Goal: Check status: Check status

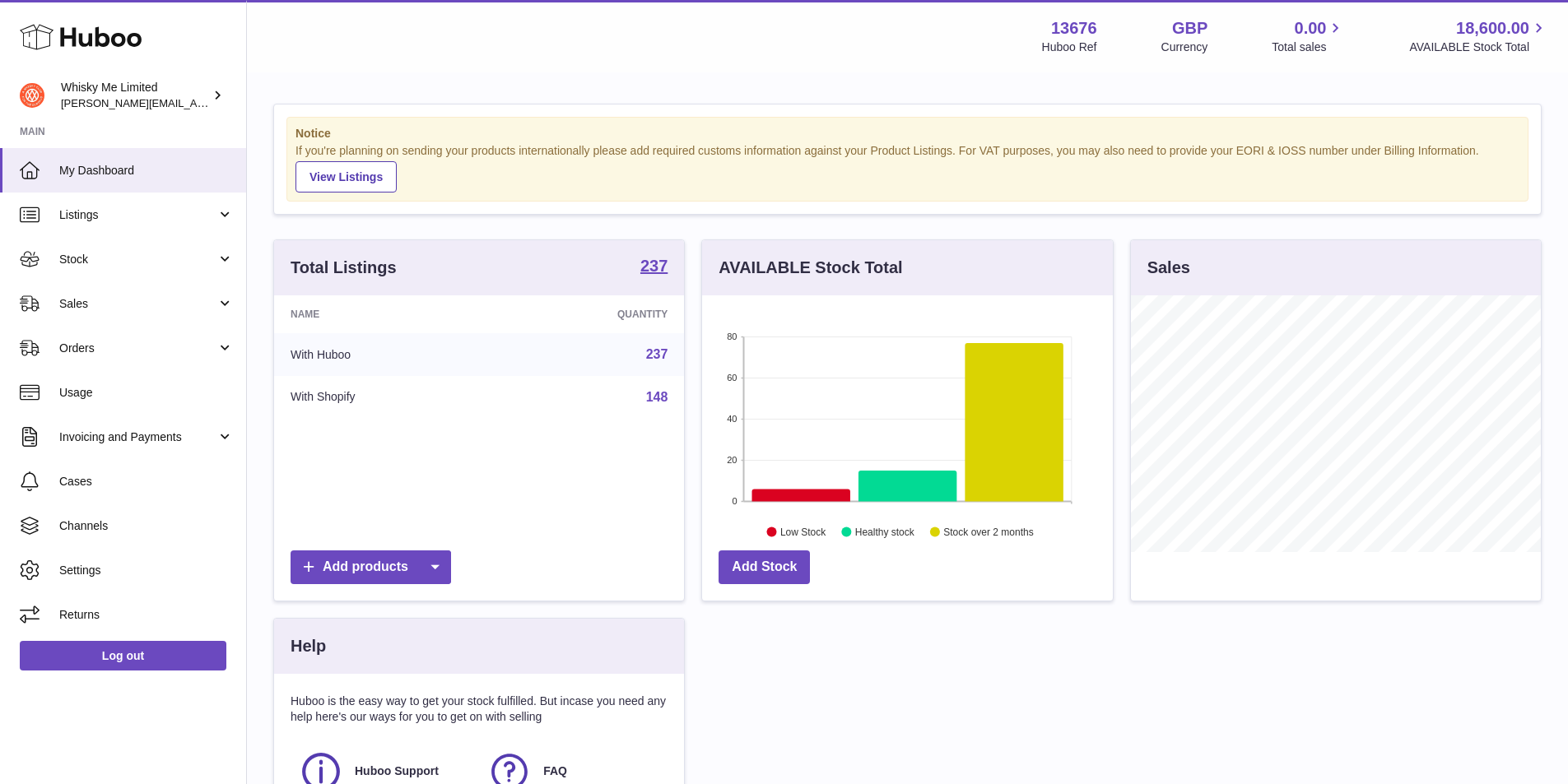
scroll to position [2, 0]
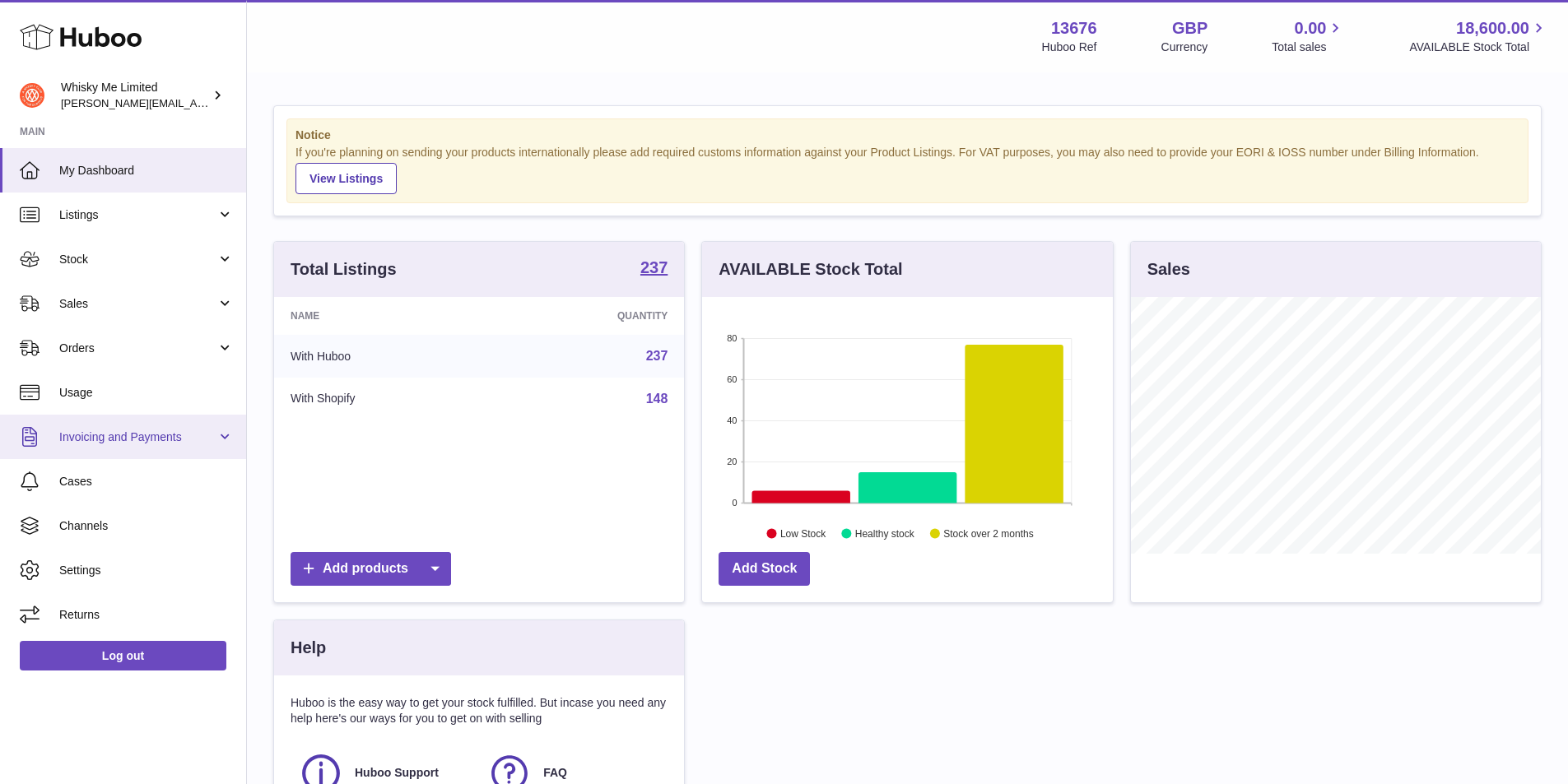
click at [157, 453] on link "Invoicing and Payments" at bounding box center [123, 437] width 246 height 45
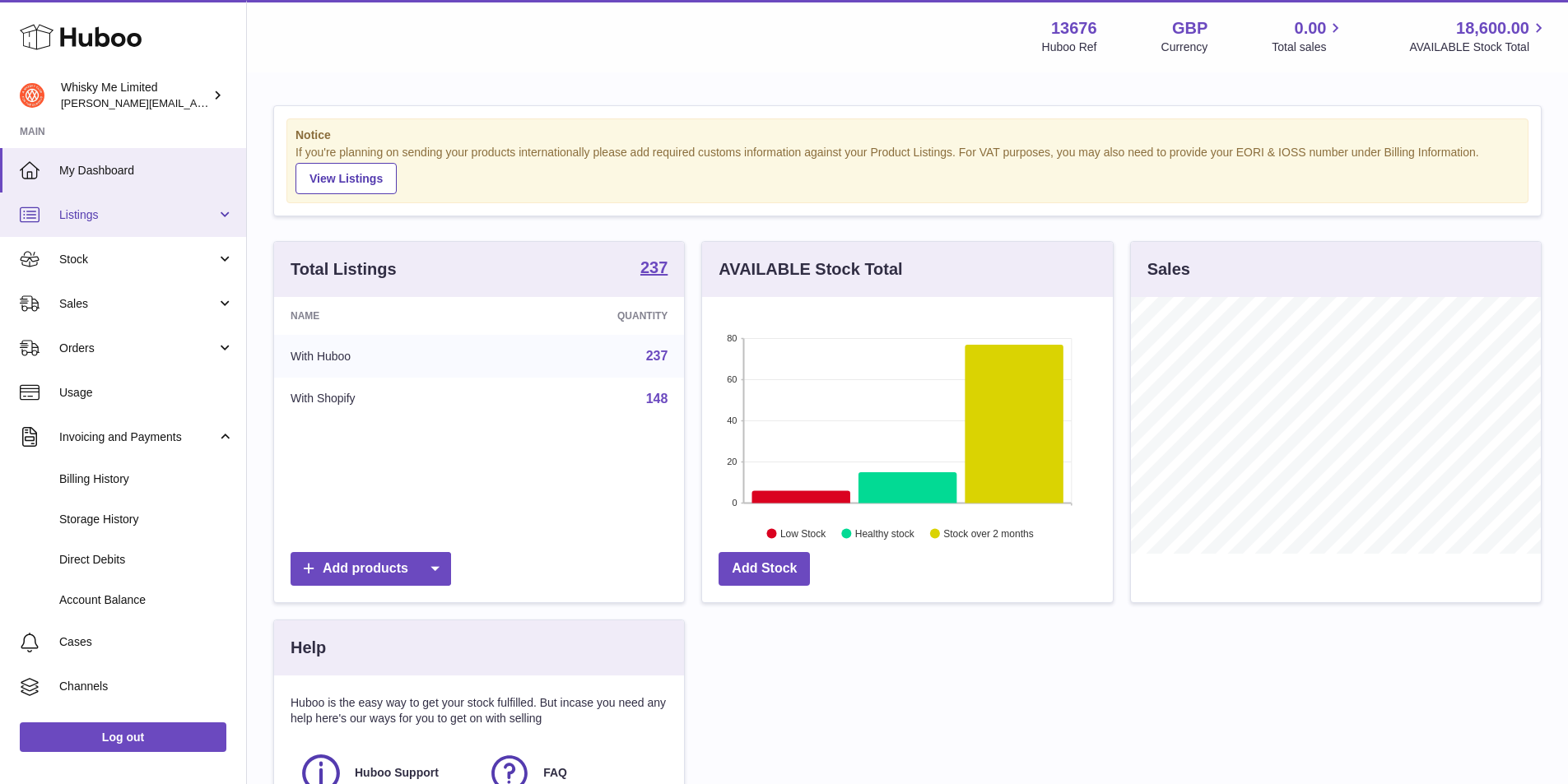
click at [216, 234] on link "Listings" at bounding box center [123, 215] width 246 height 45
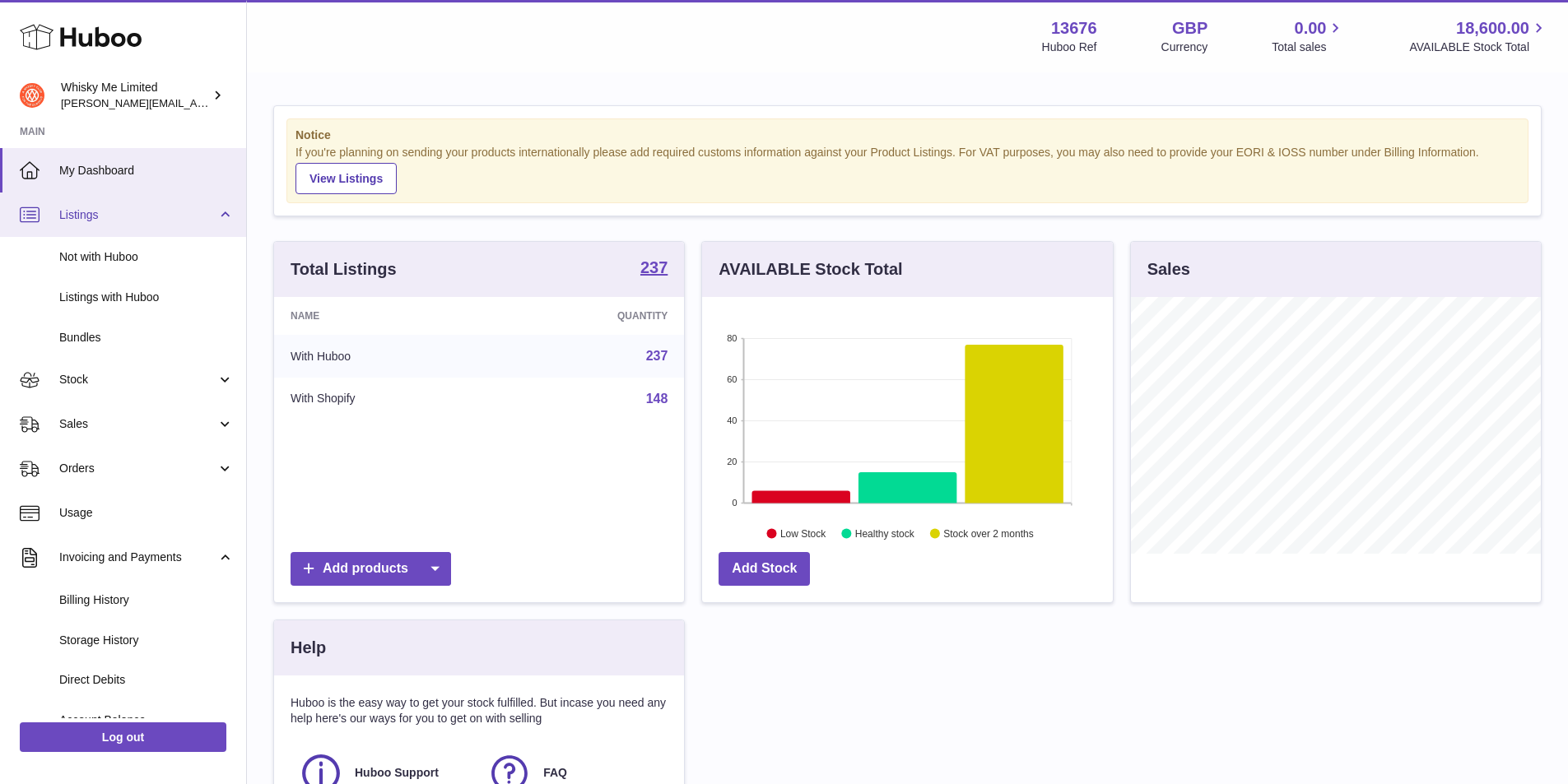
click at [215, 199] on link "Listings" at bounding box center [123, 215] width 246 height 45
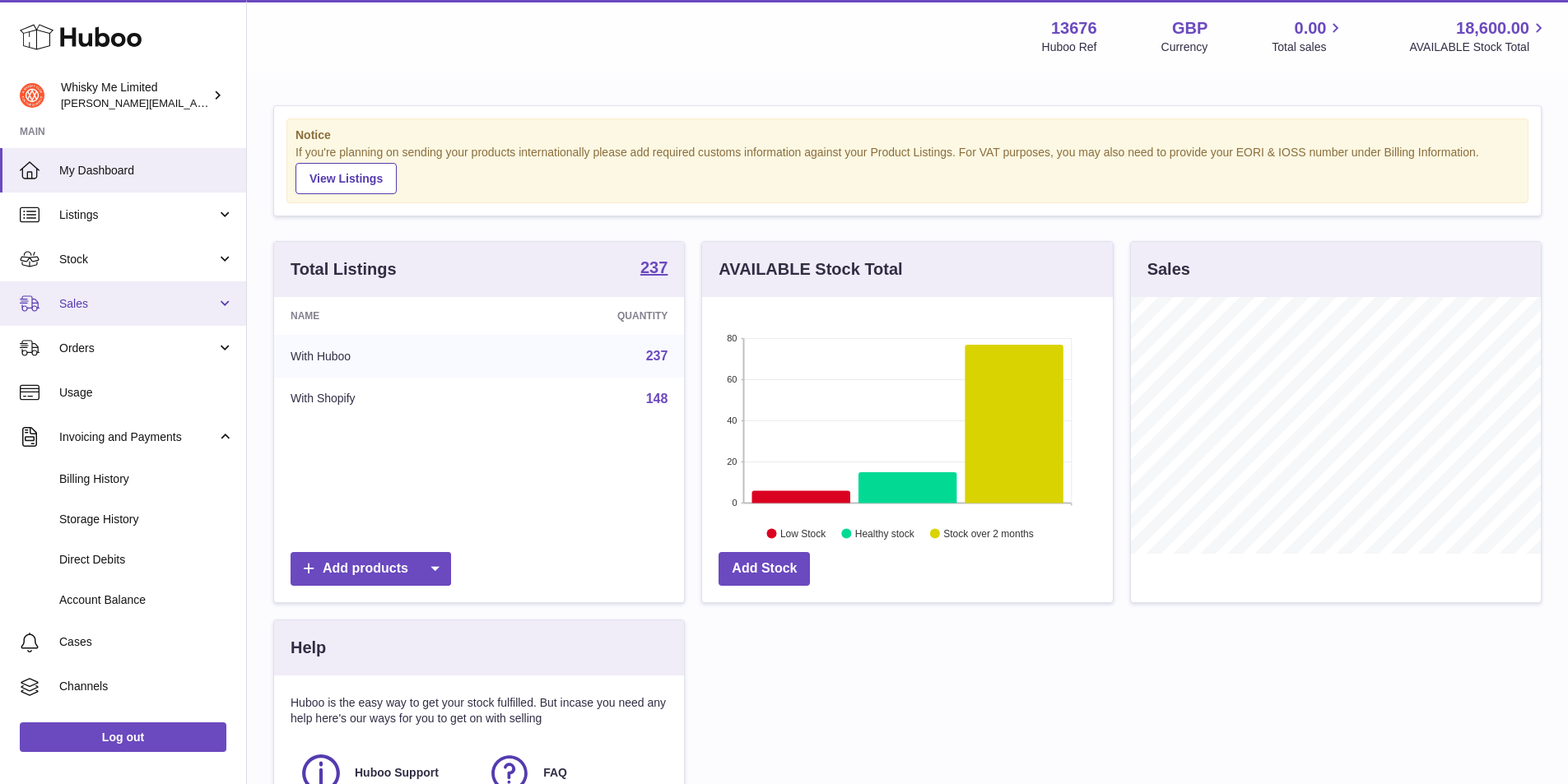
click at [217, 295] on link "Sales" at bounding box center [123, 303] width 246 height 45
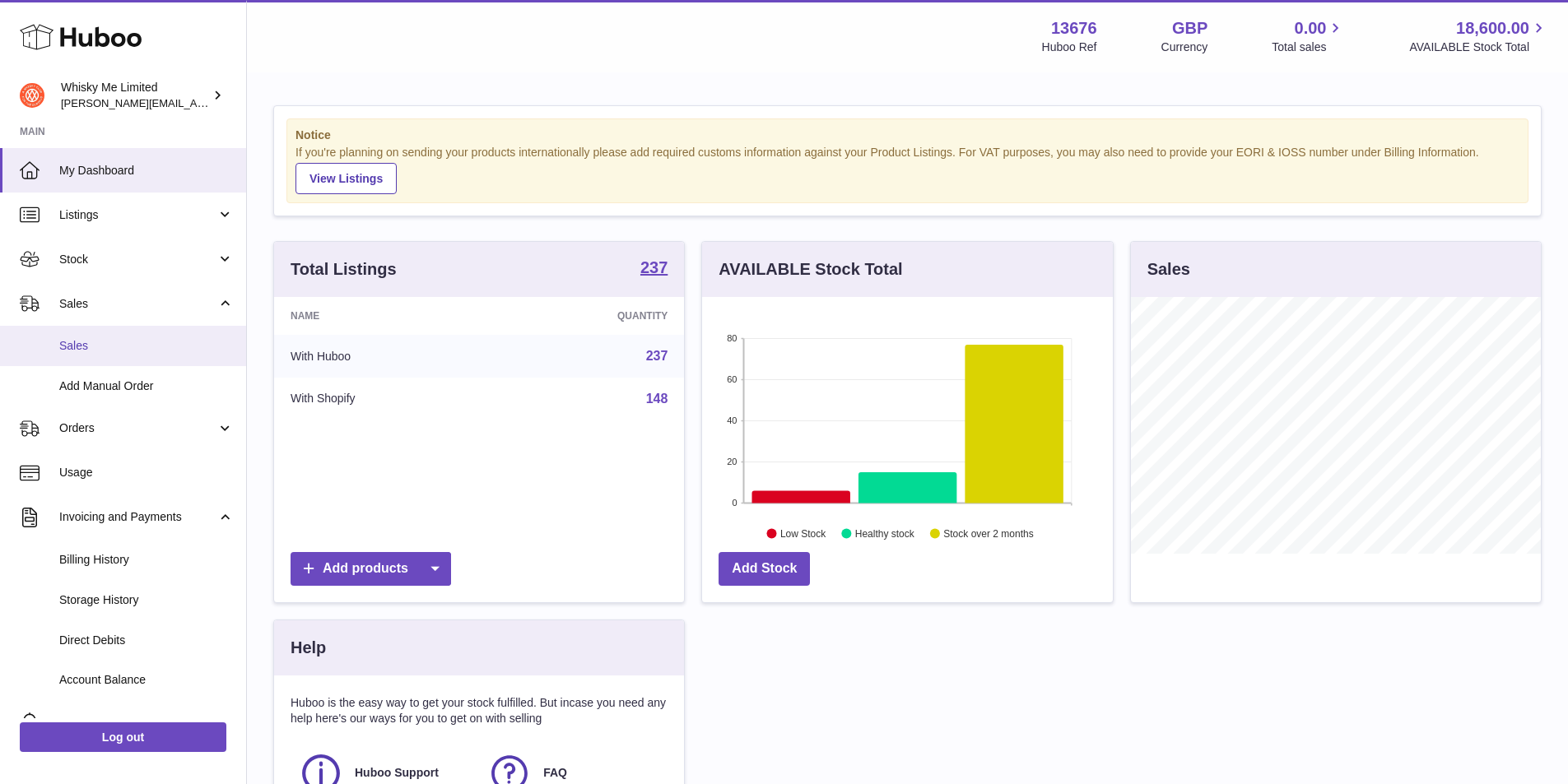
click at [200, 349] on span "Sales" at bounding box center [146, 346] width 174 height 16
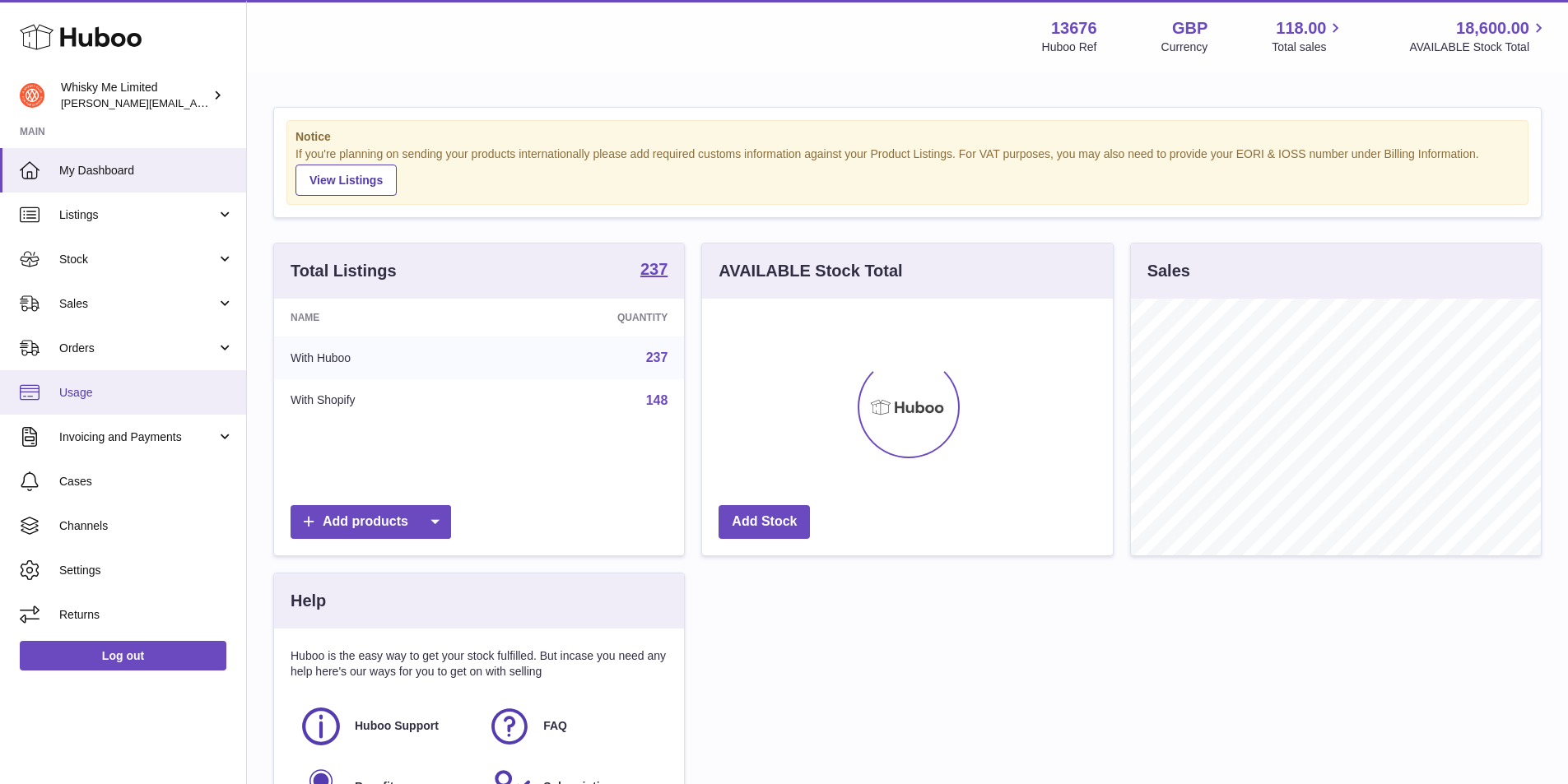
scroll to position [257, 411]
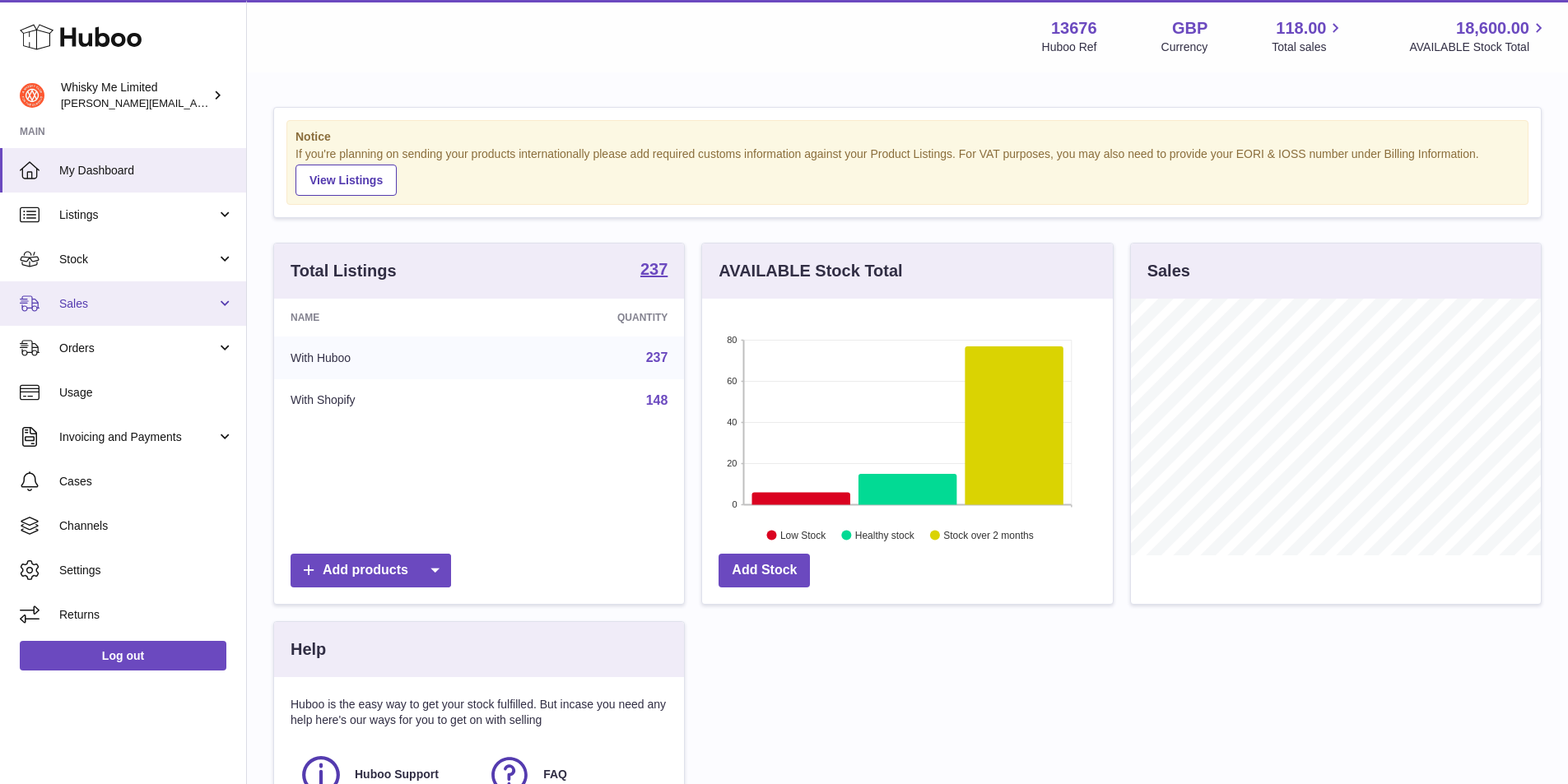
click at [240, 304] on link "Sales" at bounding box center [123, 303] width 246 height 45
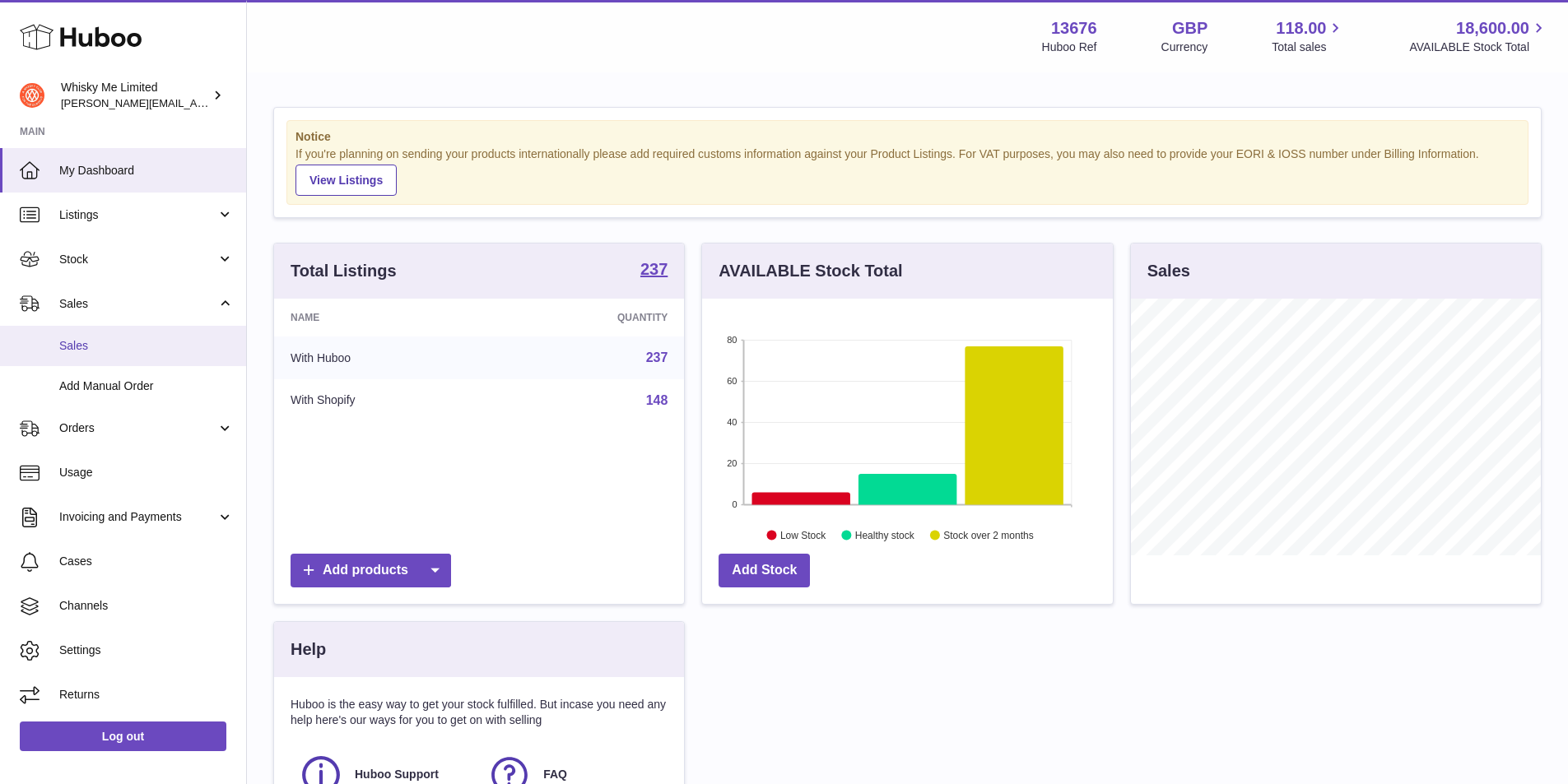
click at [127, 348] on span "Sales" at bounding box center [146, 346] width 174 height 16
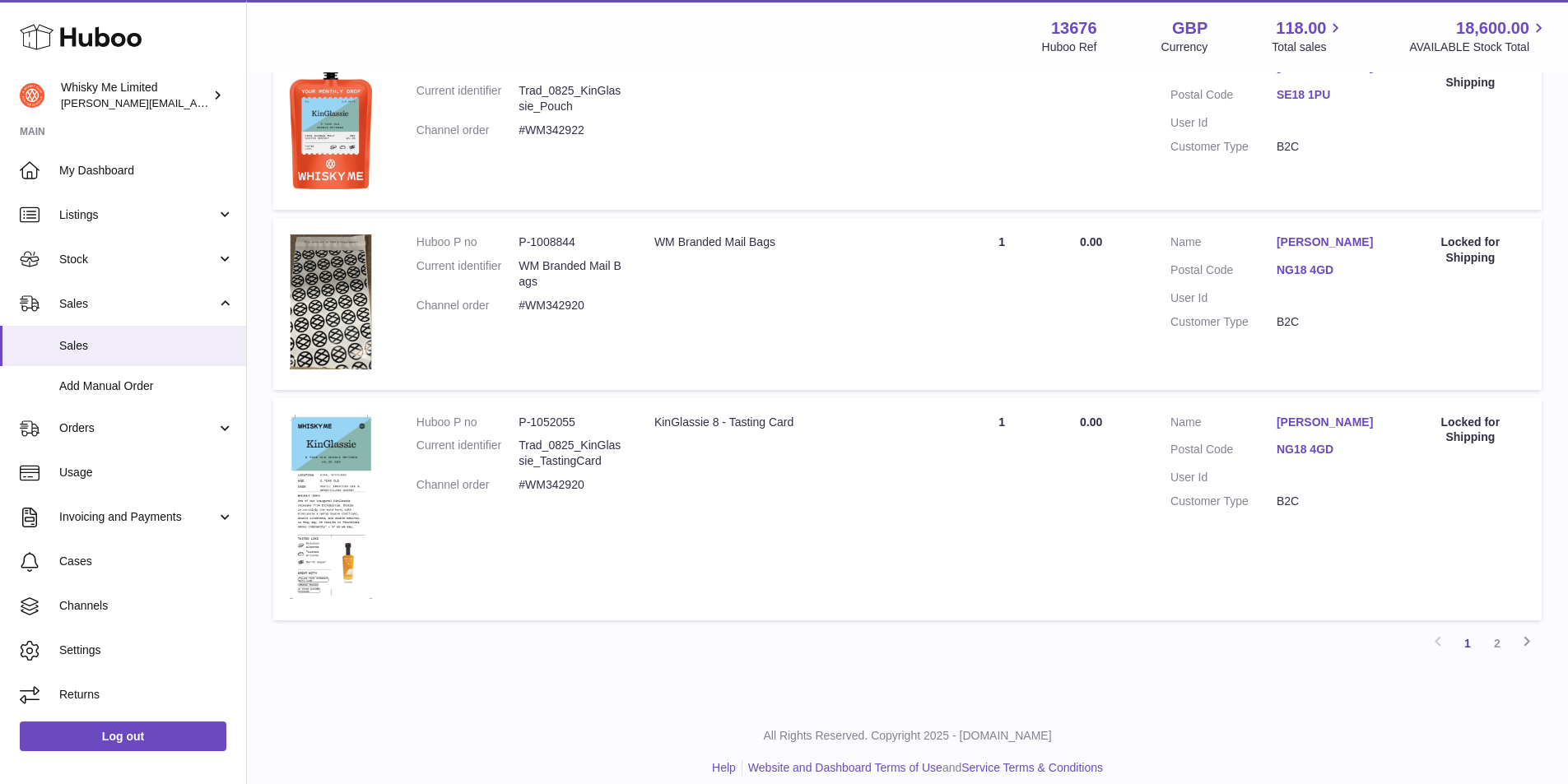
scroll to position [1634, 0]
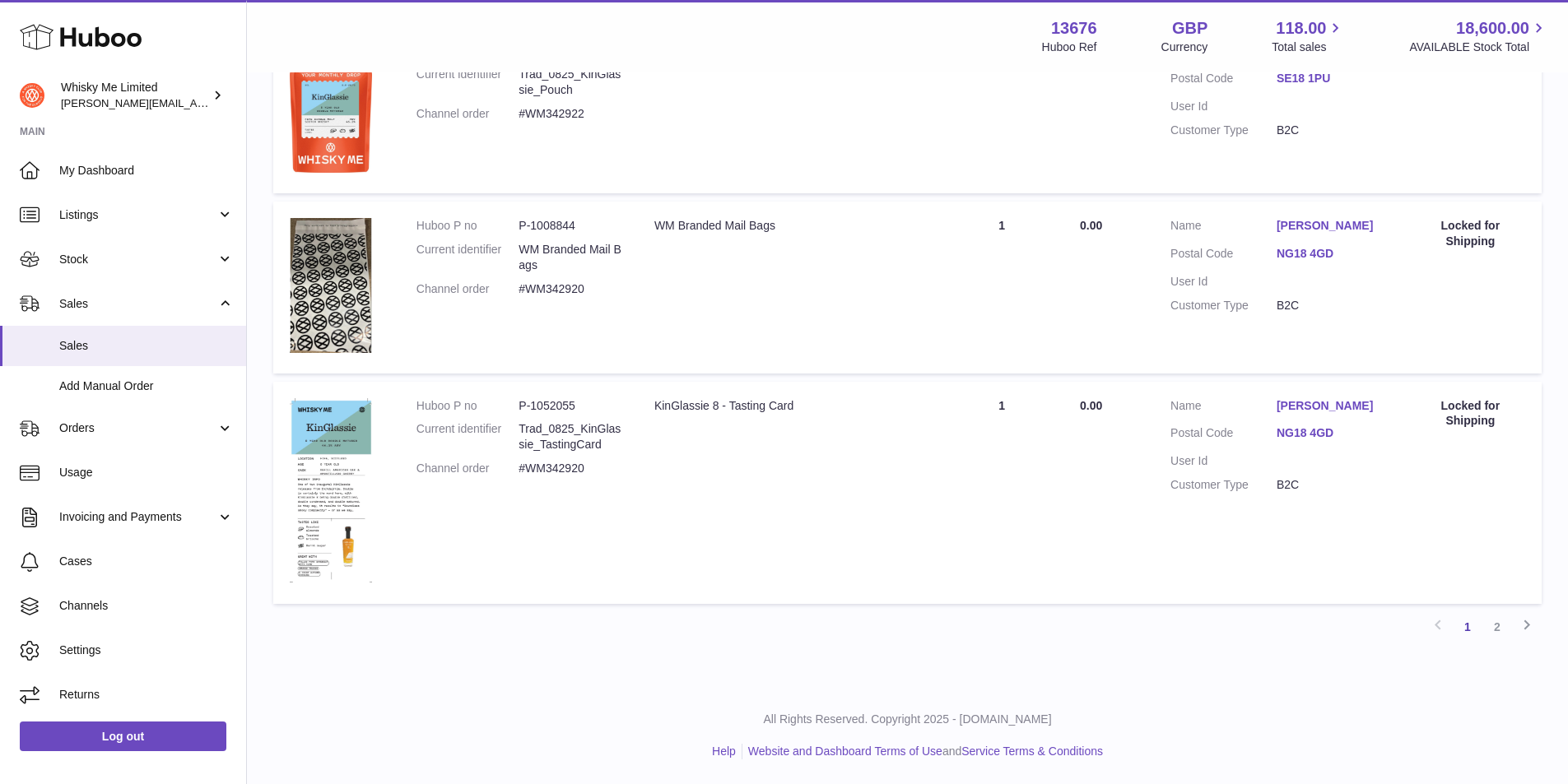
click at [1487, 634] on link "2" at bounding box center [1496, 627] width 29 height 29
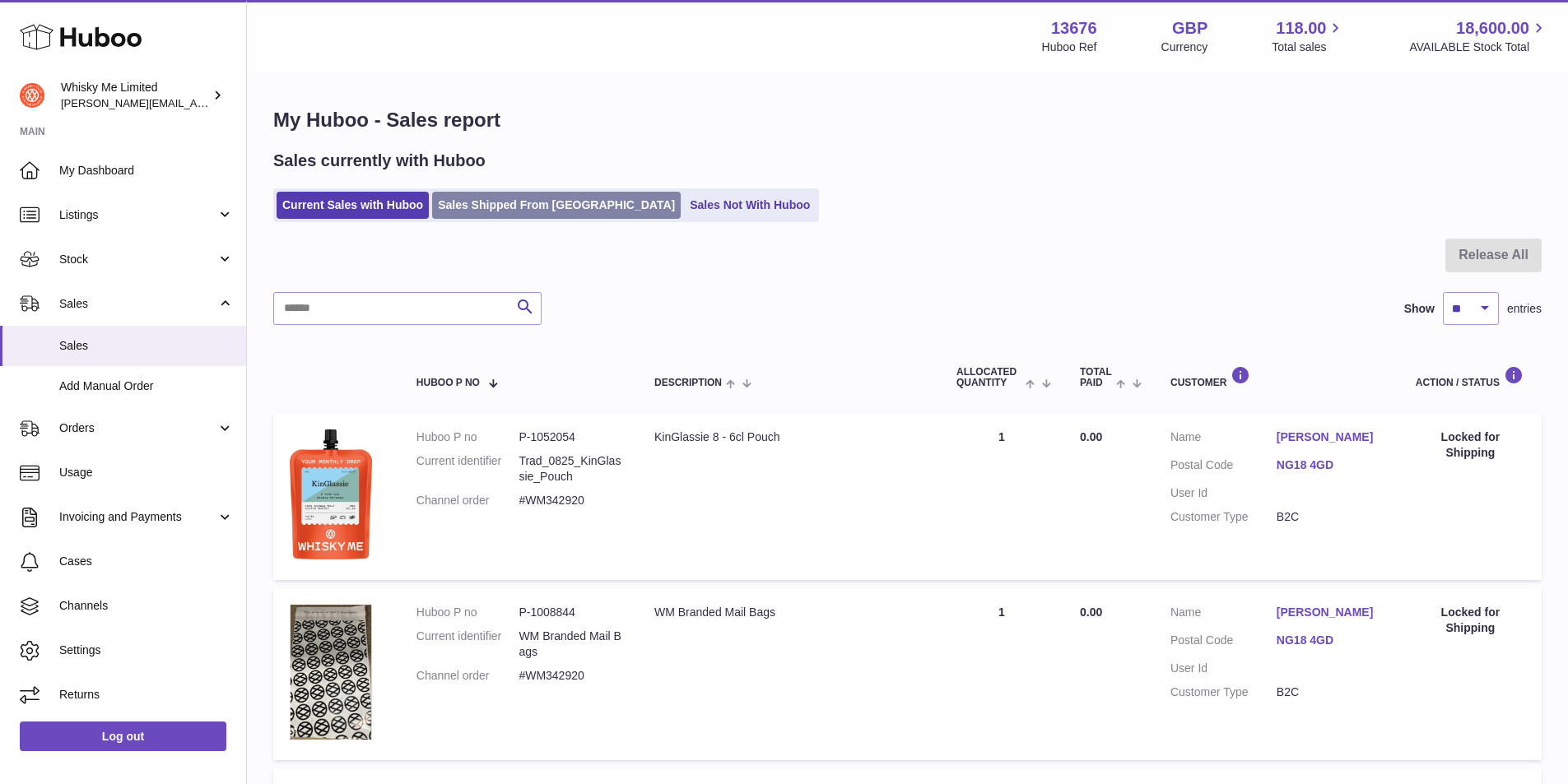
click at [510, 212] on link "Sales Shipped From Huboo" at bounding box center [555, 205] width 248 height 27
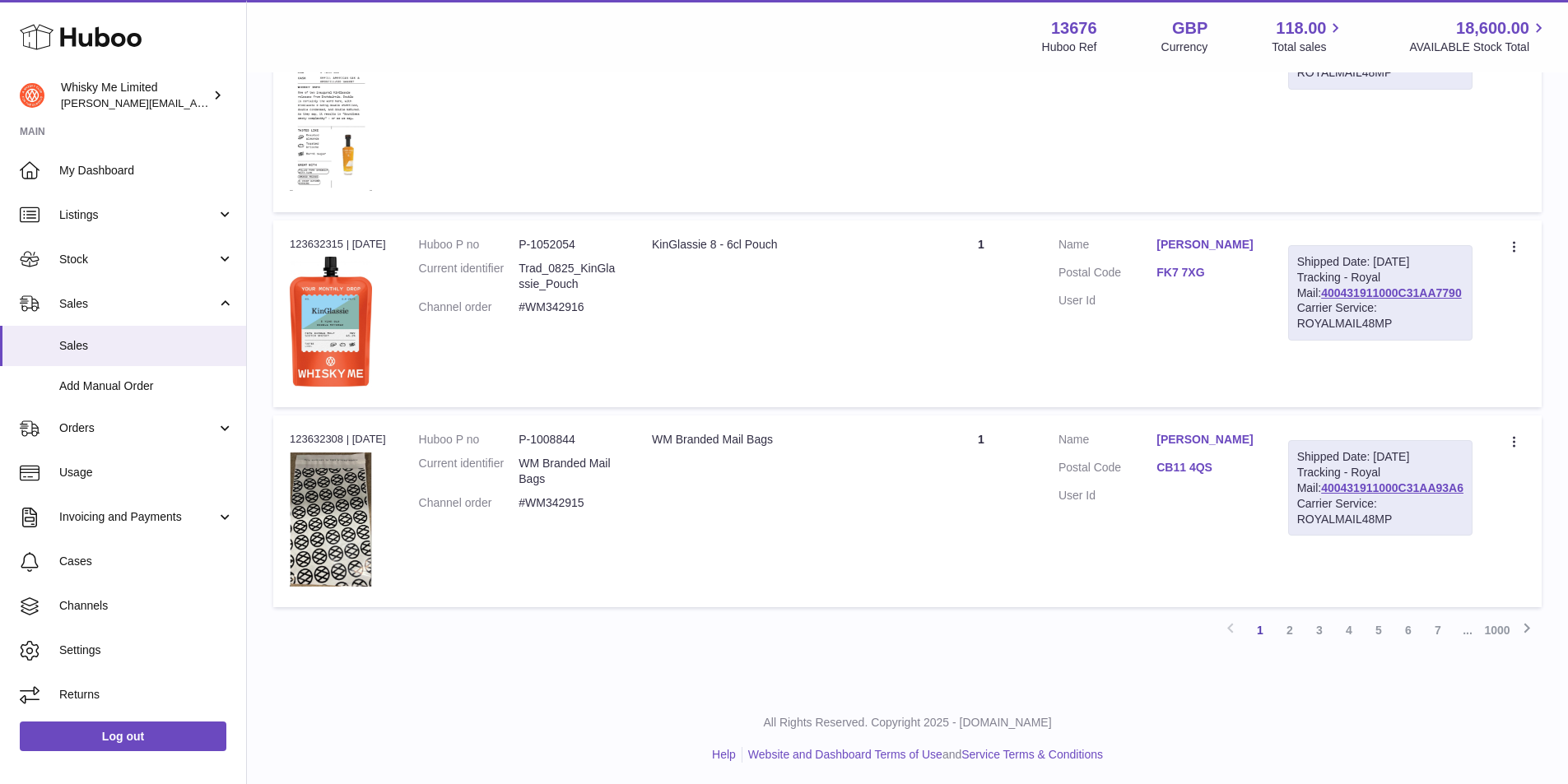
scroll to position [1918, 0]
click at [1294, 629] on link "2" at bounding box center [1289, 627] width 29 height 29
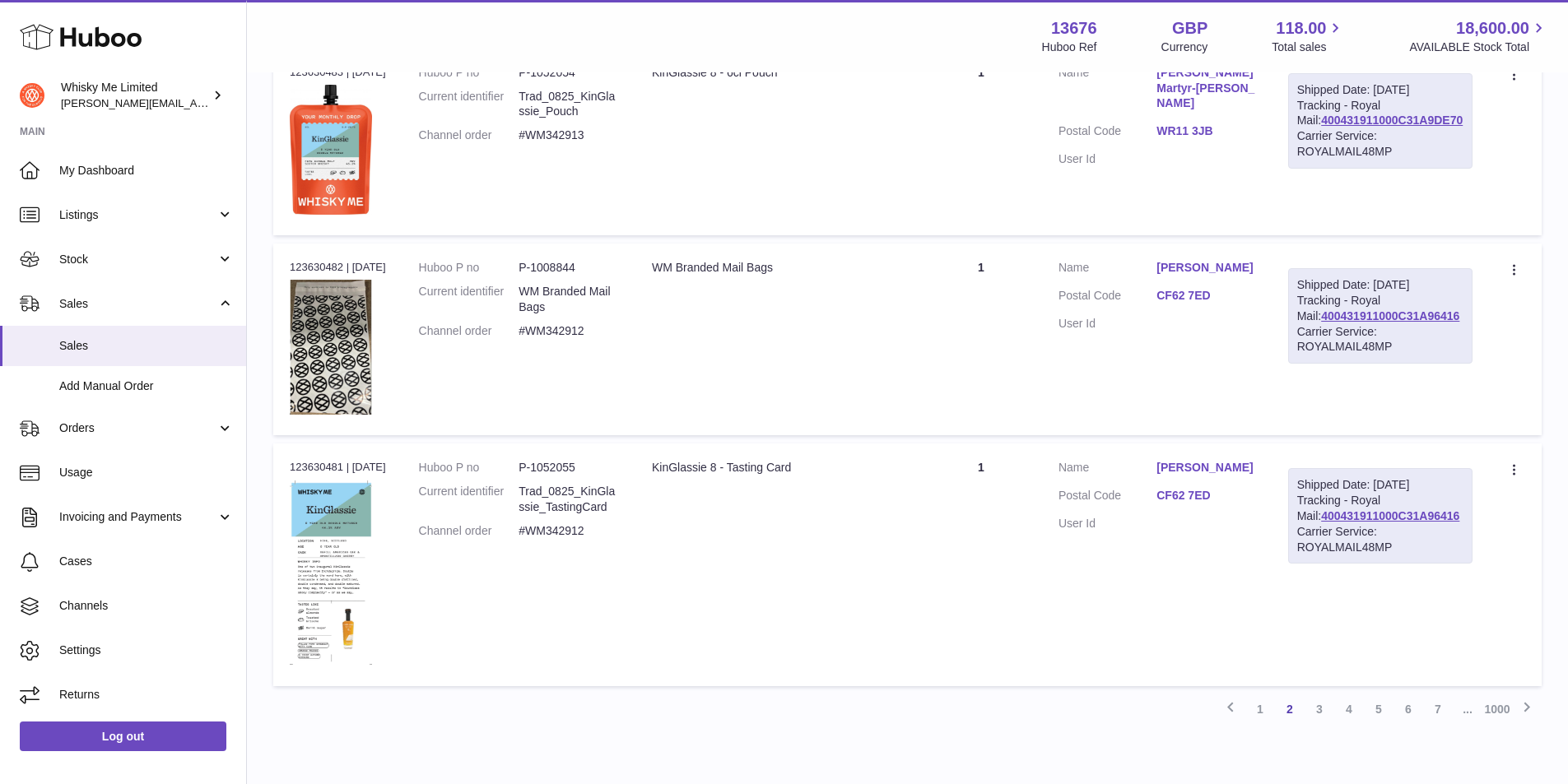
scroll to position [1967, 0]
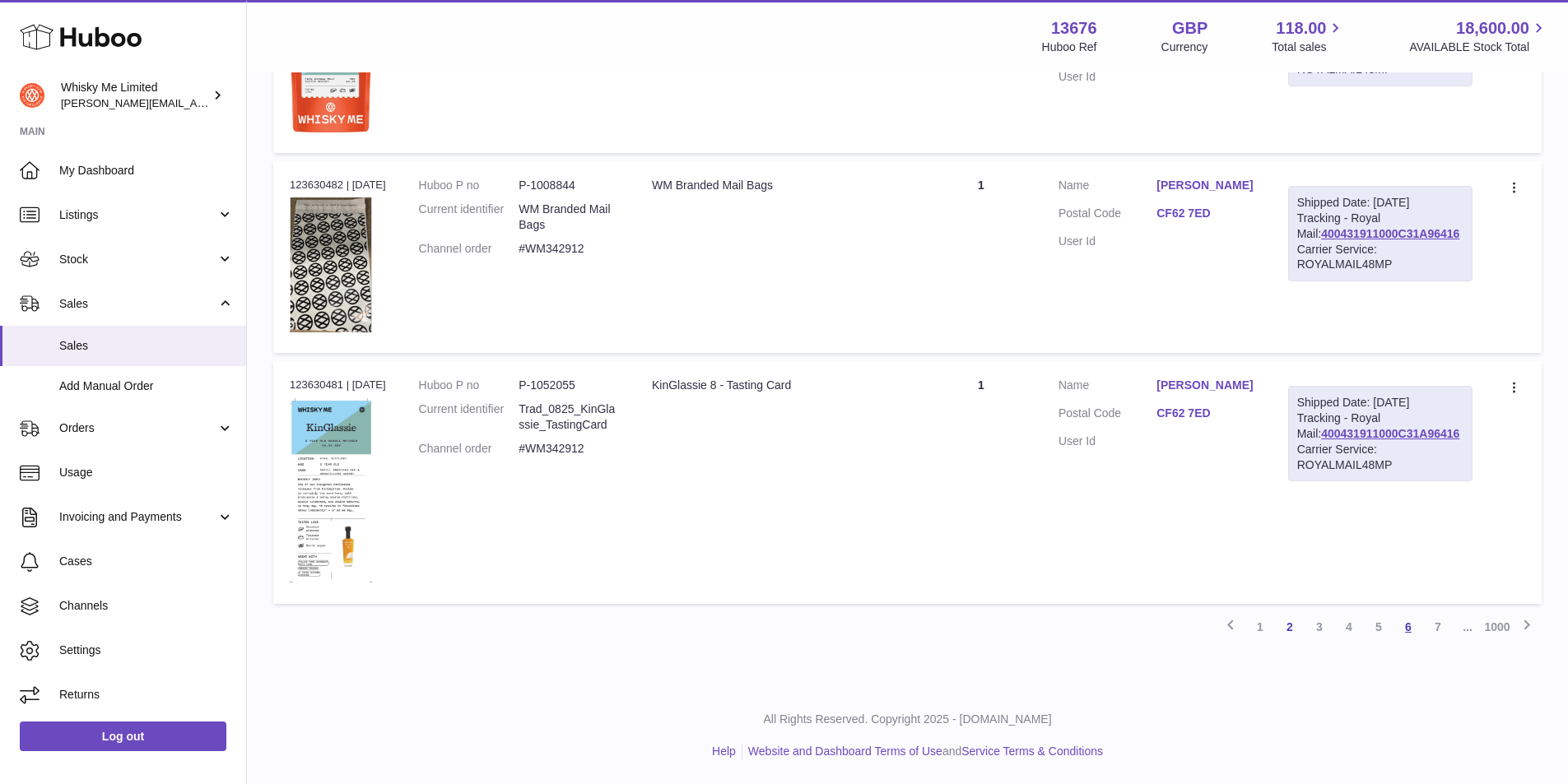
click at [1417, 626] on link "6" at bounding box center [1408, 627] width 29 height 29
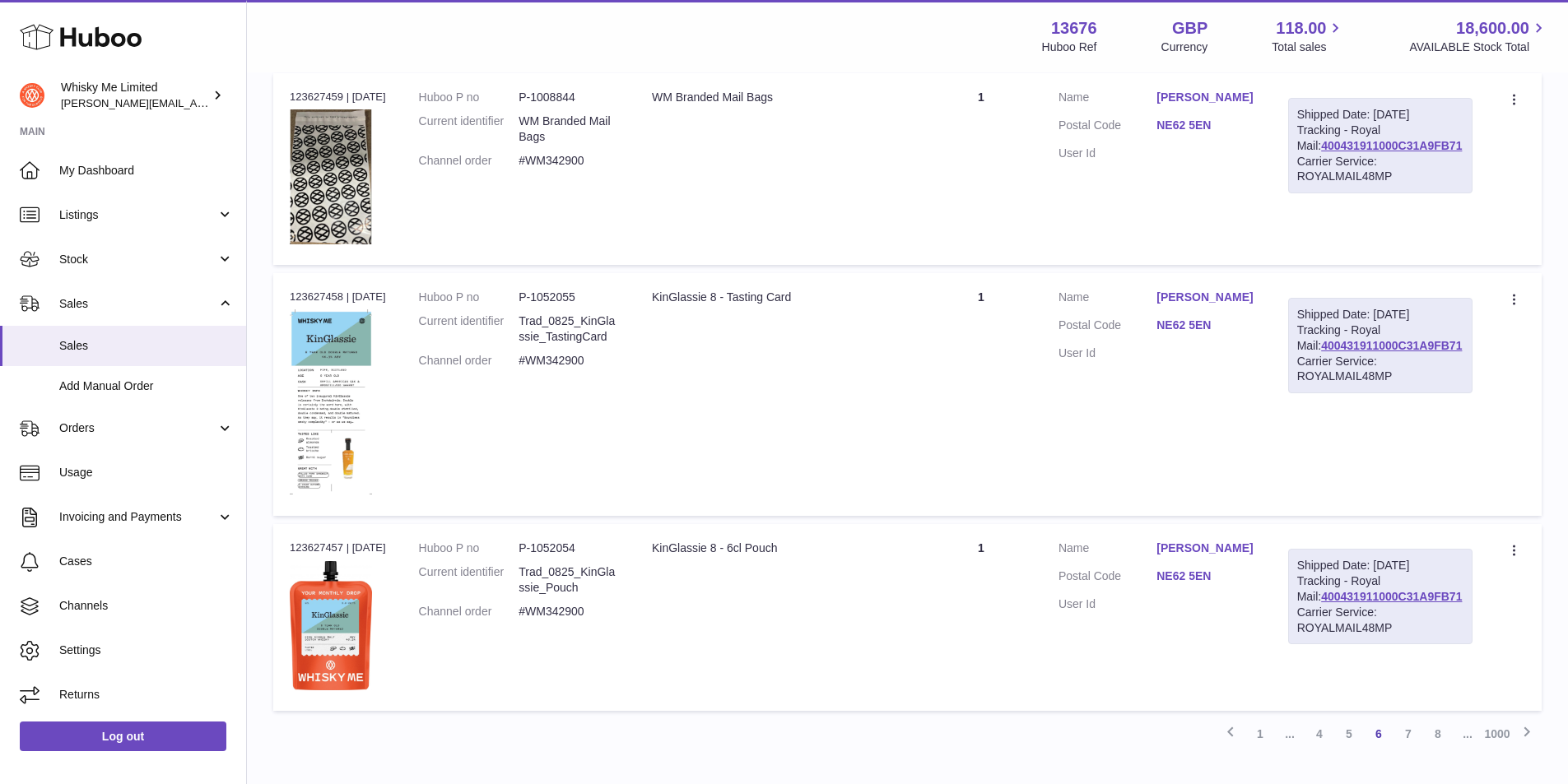
scroll to position [1913, 0]
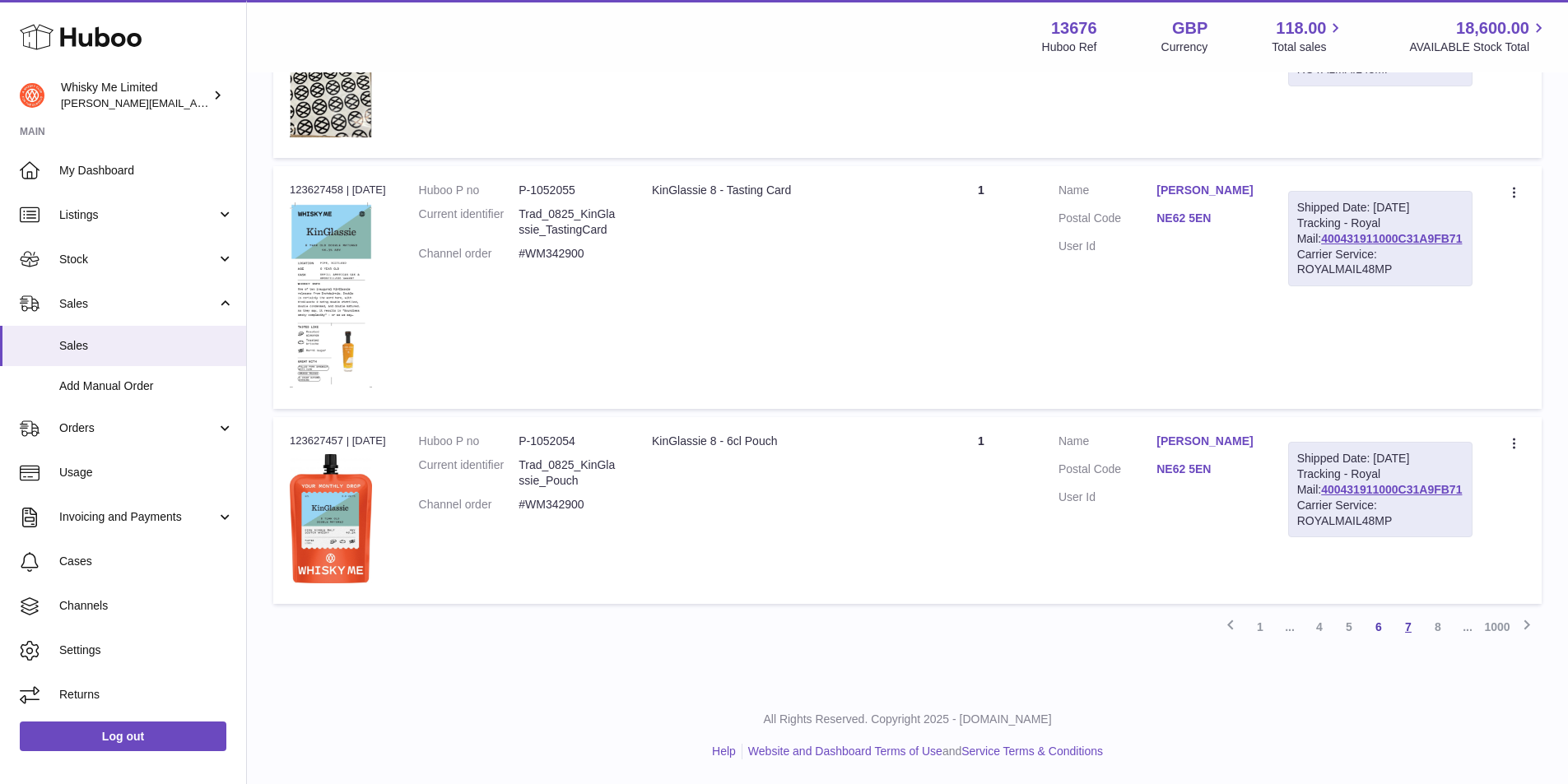
click at [1405, 630] on link "7" at bounding box center [1408, 627] width 29 height 29
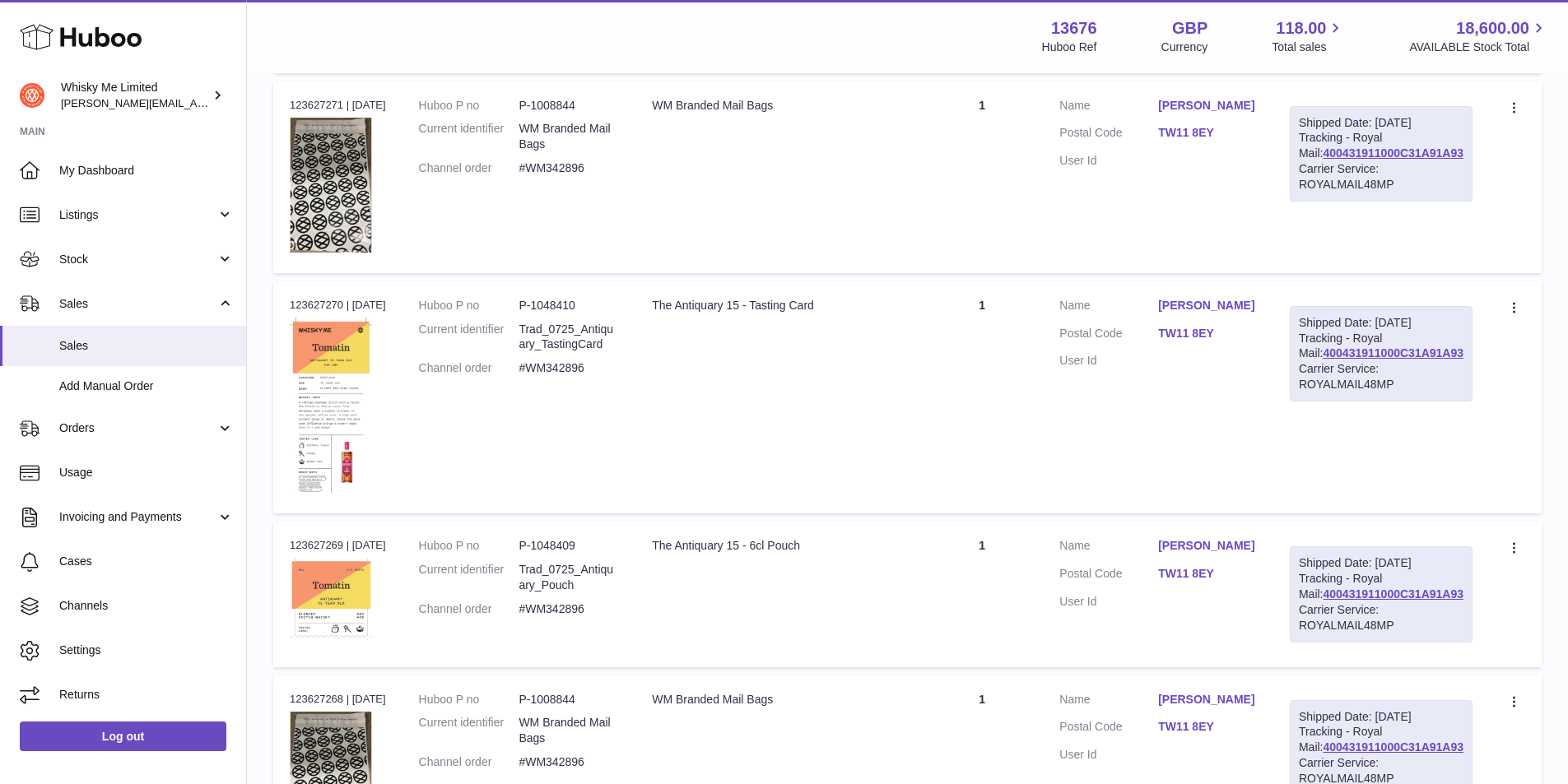
scroll to position [1802, 0]
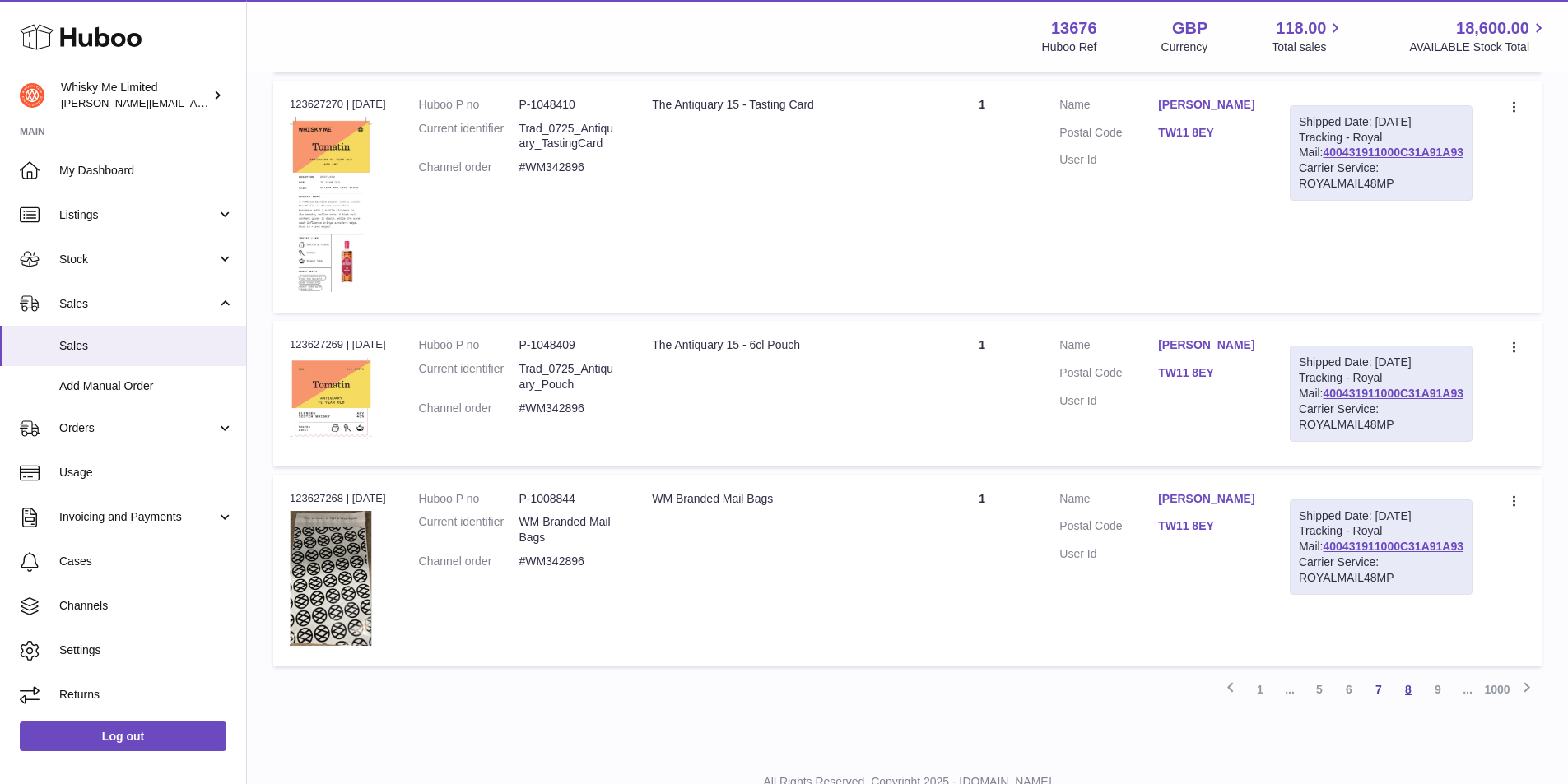
click at [1411, 704] on link "8" at bounding box center [1408, 689] width 29 height 29
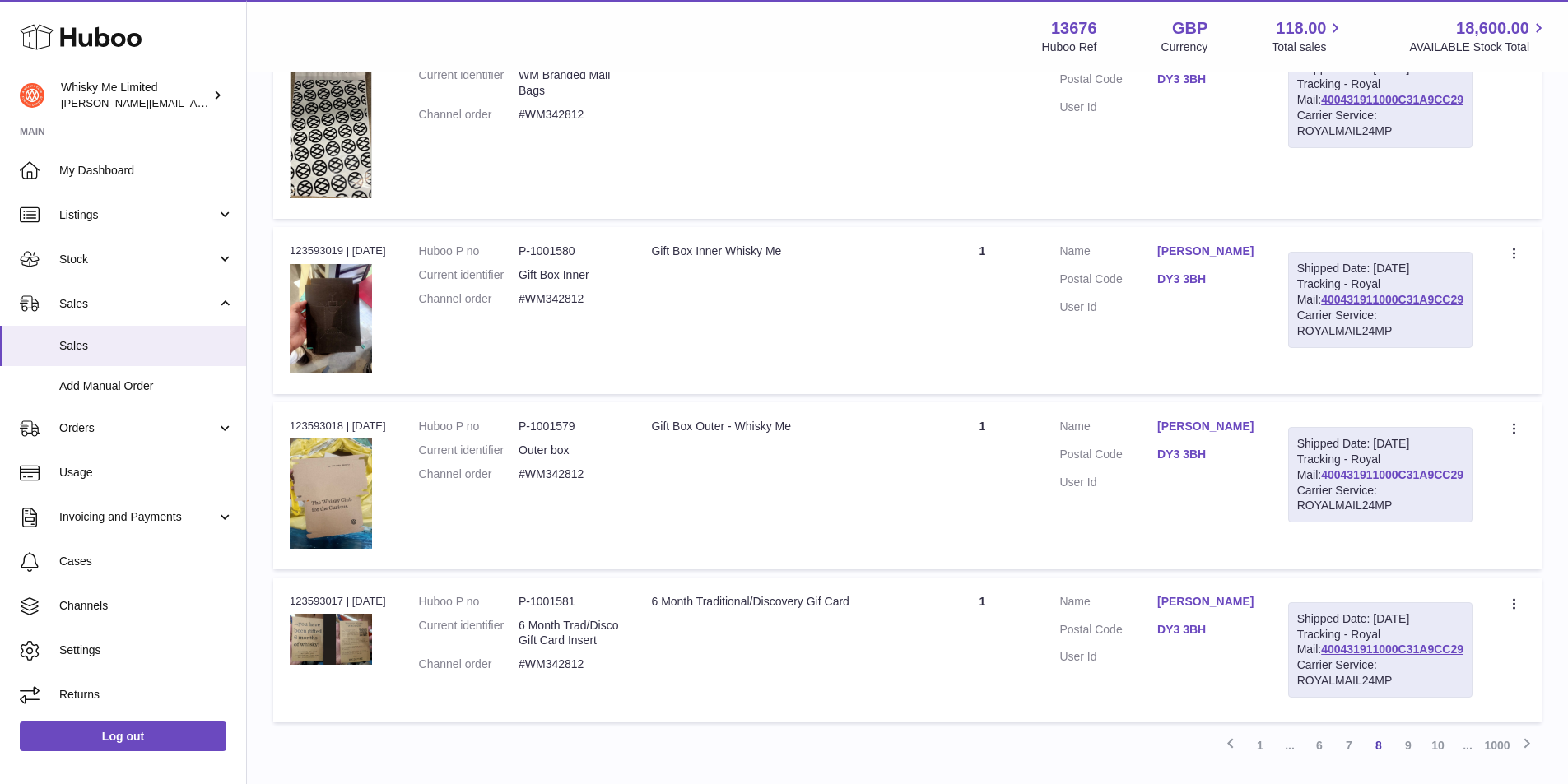
scroll to position [1771, 0]
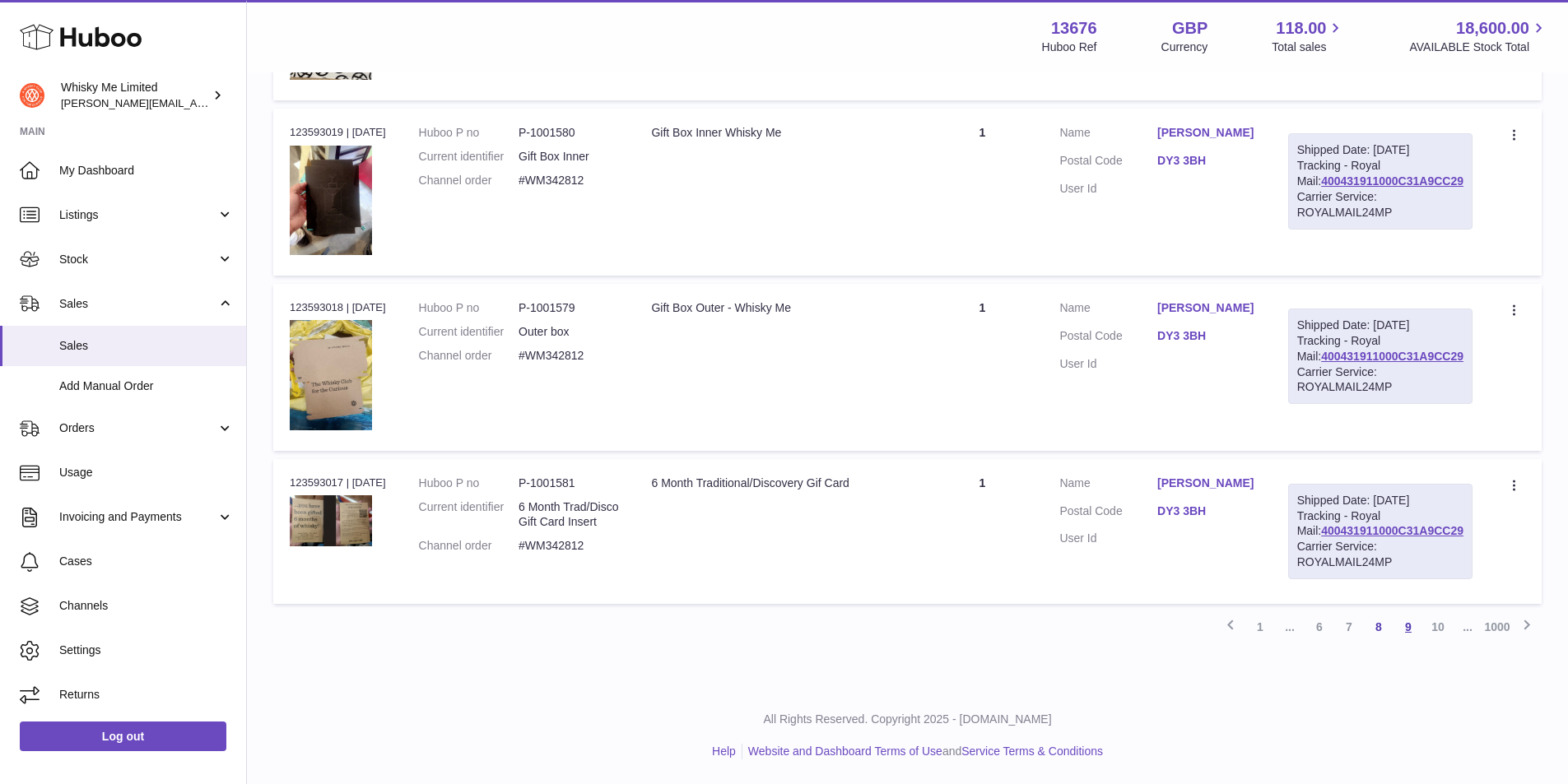
click at [1401, 628] on link "9" at bounding box center [1408, 627] width 29 height 29
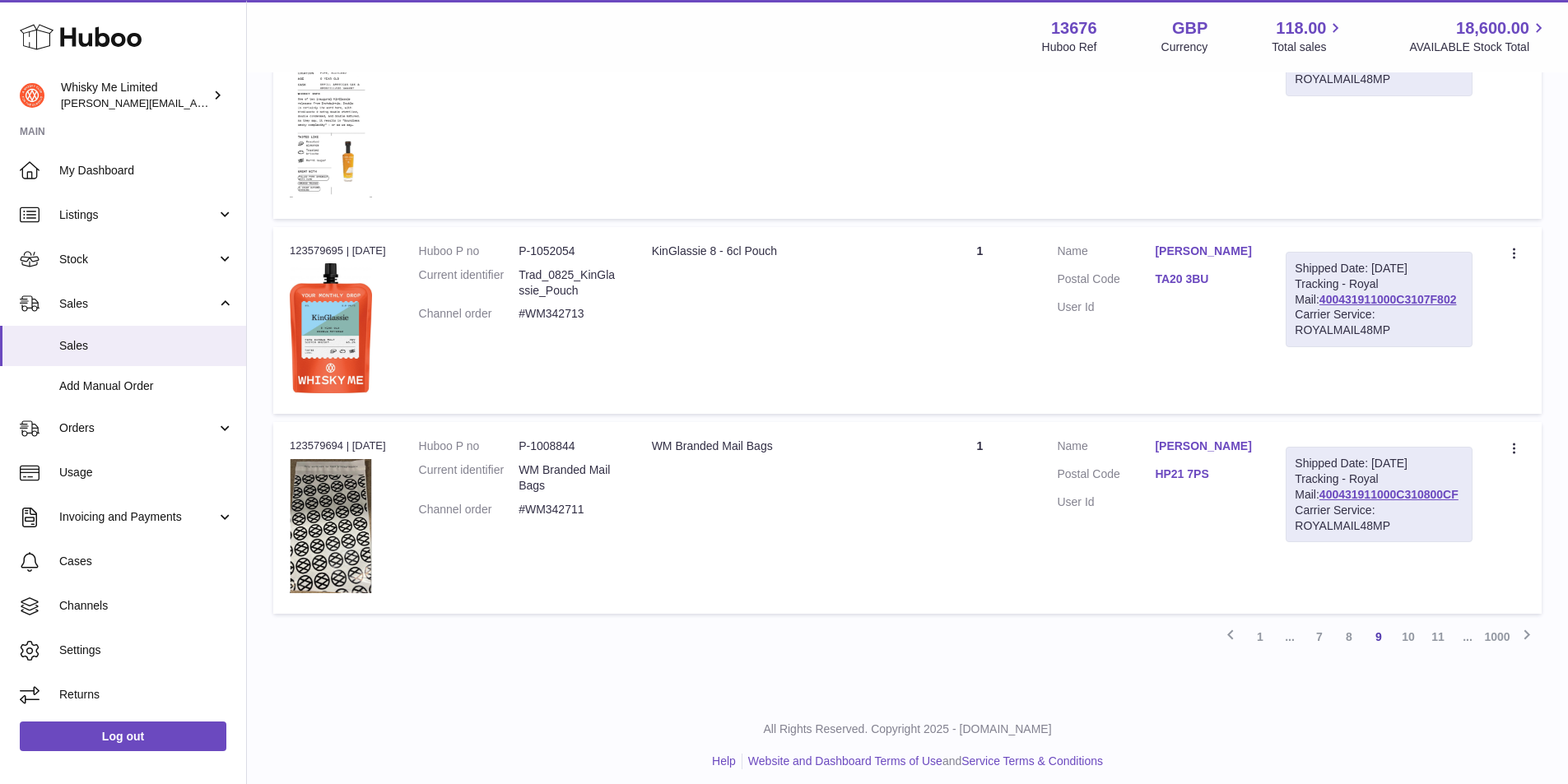
scroll to position [1918, 0]
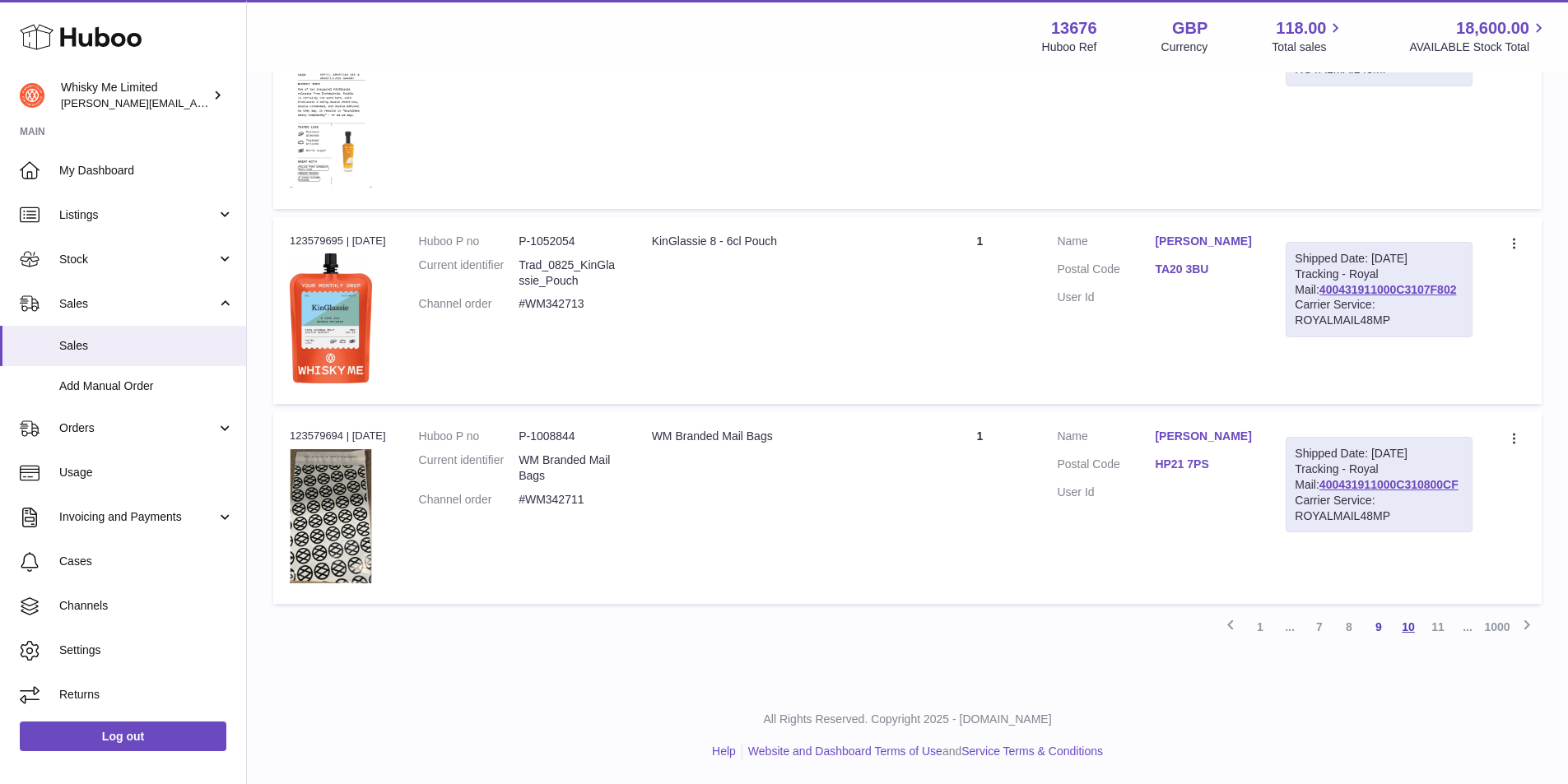
click at [1401, 624] on link "10" at bounding box center [1408, 627] width 29 height 29
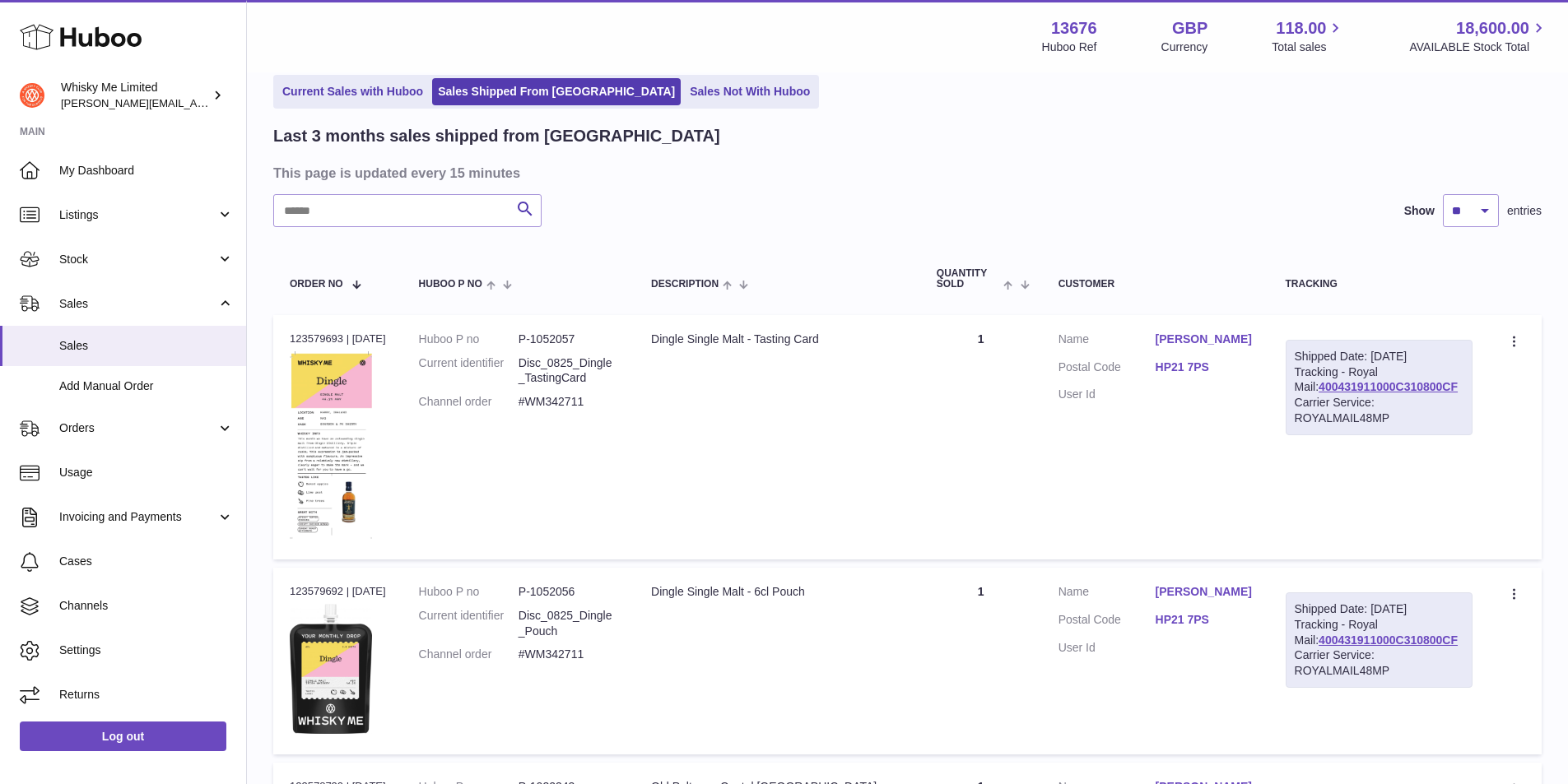
scroll to position [74, 0]
click at [432, 209] on input "text" at bounding box center [407, 211] width 268 height 33
paste input "********"
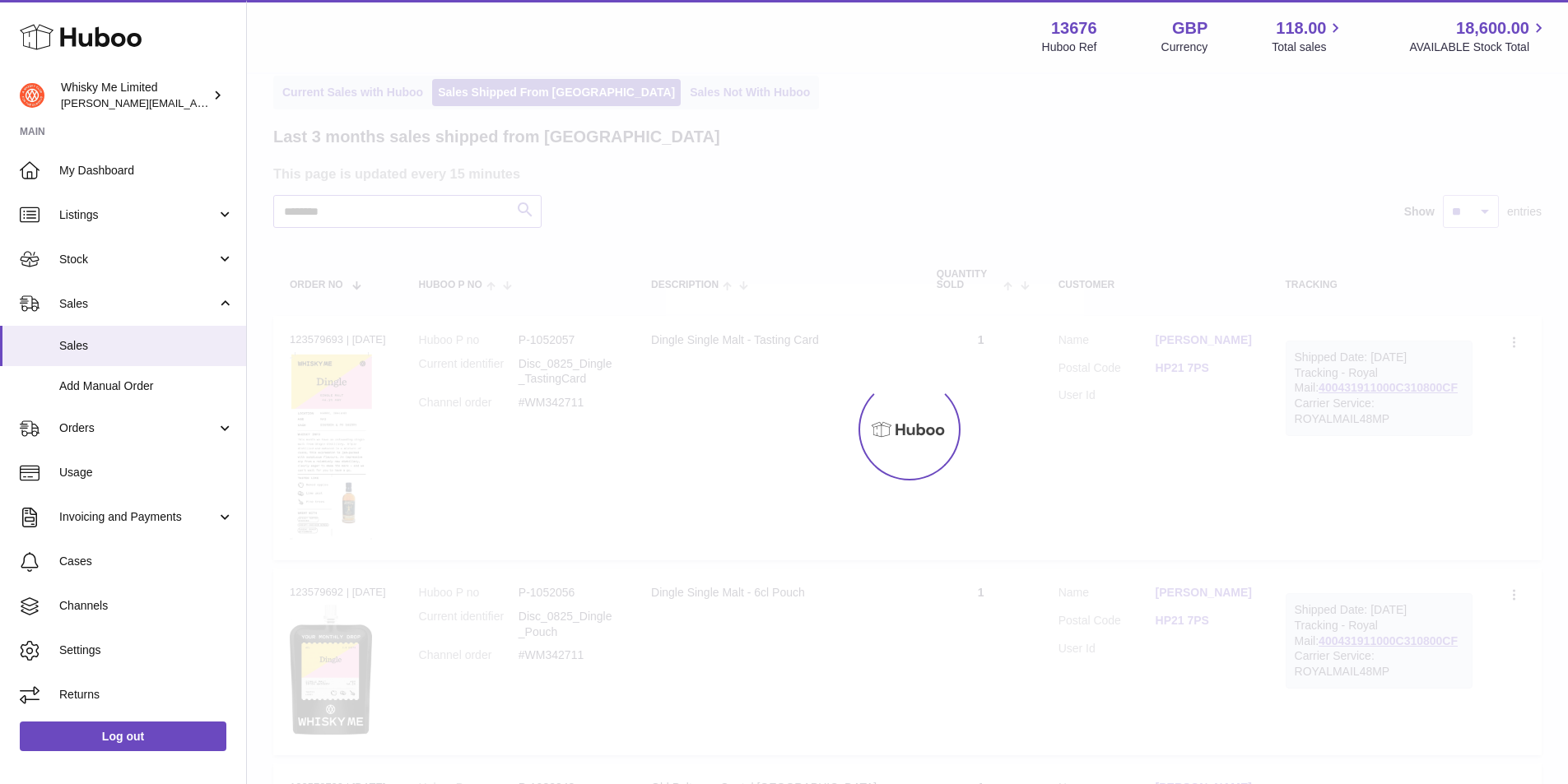
type input "********"
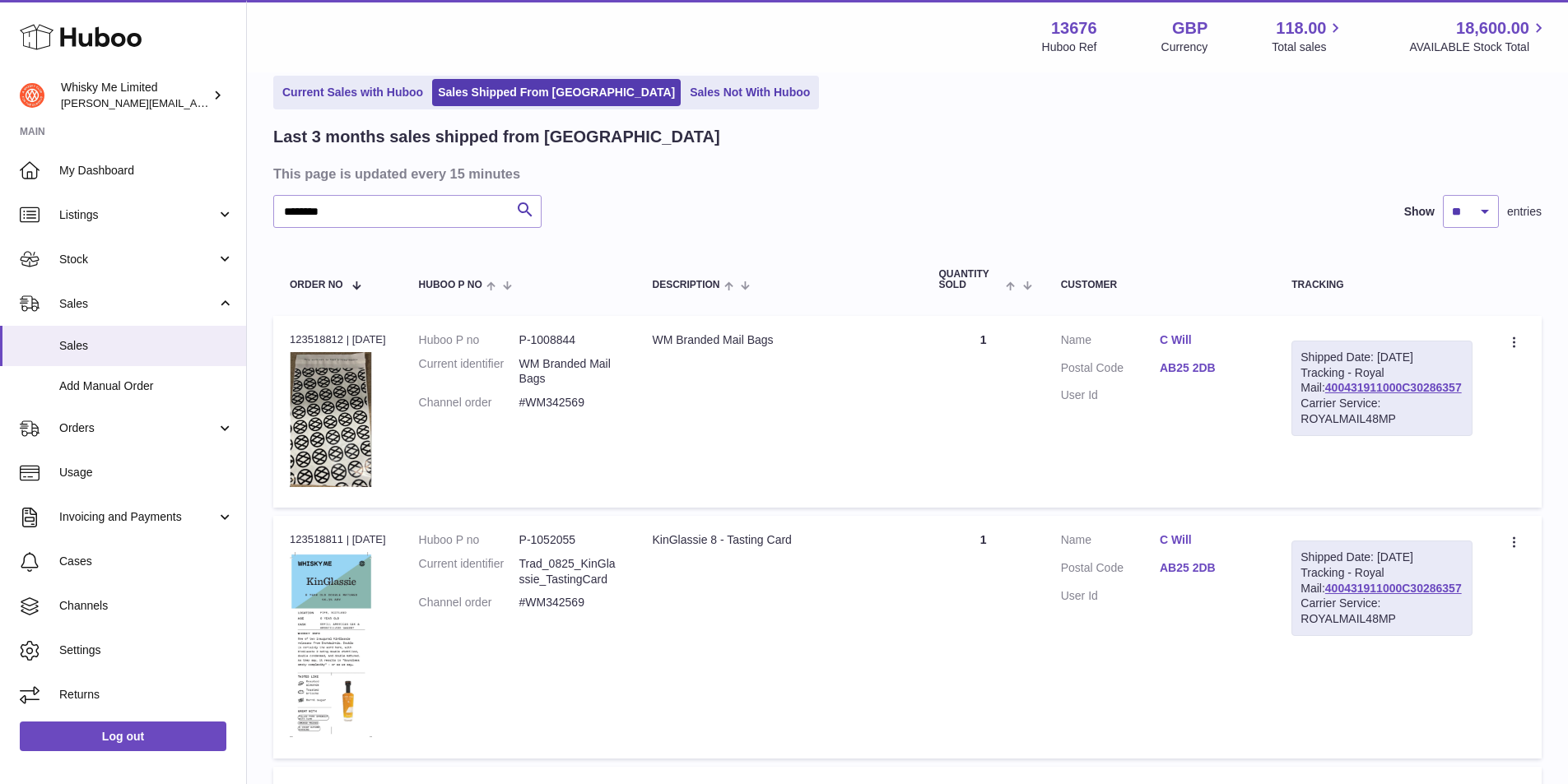
click at [1346, 416] on div "Carrier Service: ROYALMAIL48MP" at bounding box center [1382, 411] width 163 height 31
click at [1348, 394] on link "400431911000C30286357" at bounding box center [1393, 388] width 136 height 13
